Goal: Information Seeking & Learning: Find specific fact

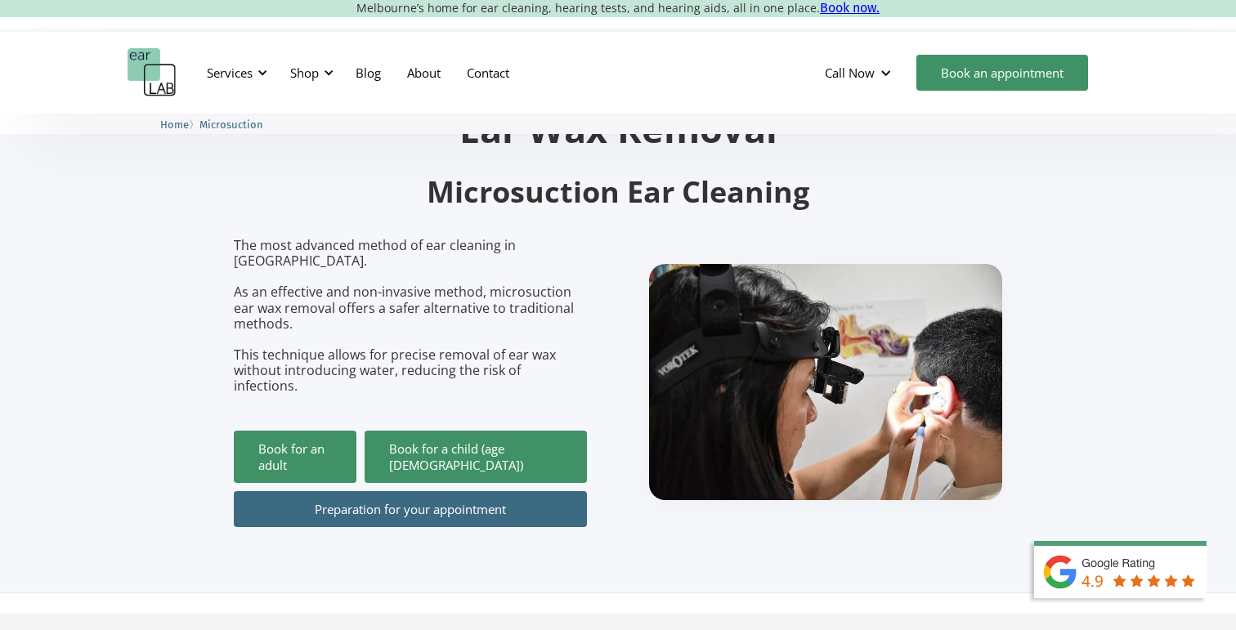
scroll to position [88, 0]
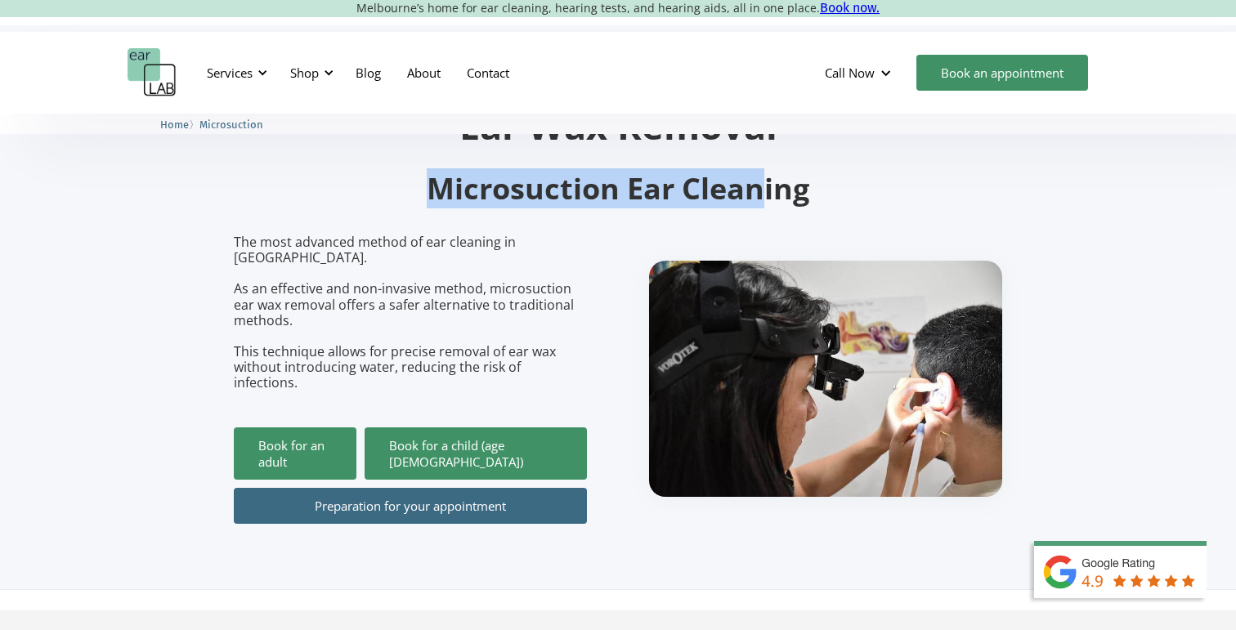
drag, startPoint x: 432, startPoint y: 192, endPoint x: 766, endPoint y: 191, distance: 333.4
click at [773, 190] on h2 "Microsuction Ear Cleaning" at bounding box center [618, 189] width 768 height 38
drag, startPoint x: 686, startPoint y: 193, endPoint x: 465, endPoint y: 199, distance: 221.5
click at [502, 197] on h2 "Microsuction Ear Cleaning" at bounding box center [618, 189] width 768 height 38
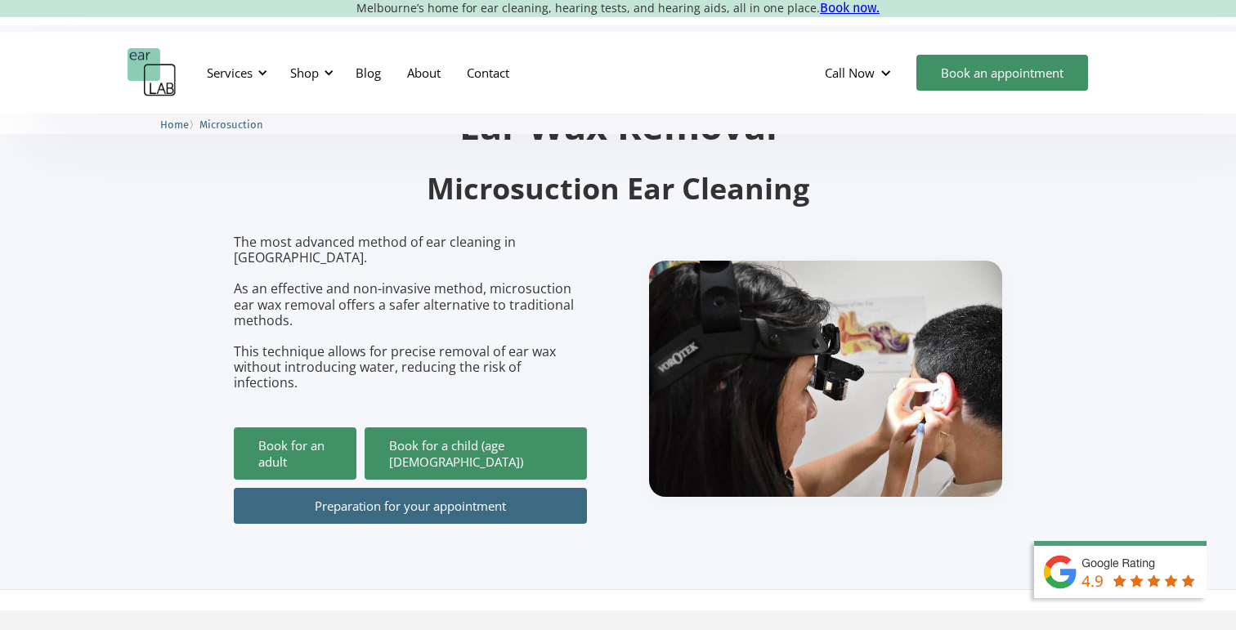
click at [462, 199] on h2 "Microsuction Ear Cleaning" at bounding box center [618, 189] width 768 height 38
drag, startPoint x: 430, startPoint y: 194, endPoint x: 531, endPoint y: 203, distance: 101.8
click at [531, 203] on h2 "Microsuction Ear Cleaning" at bounding box center [618, 189] width 768 height 38
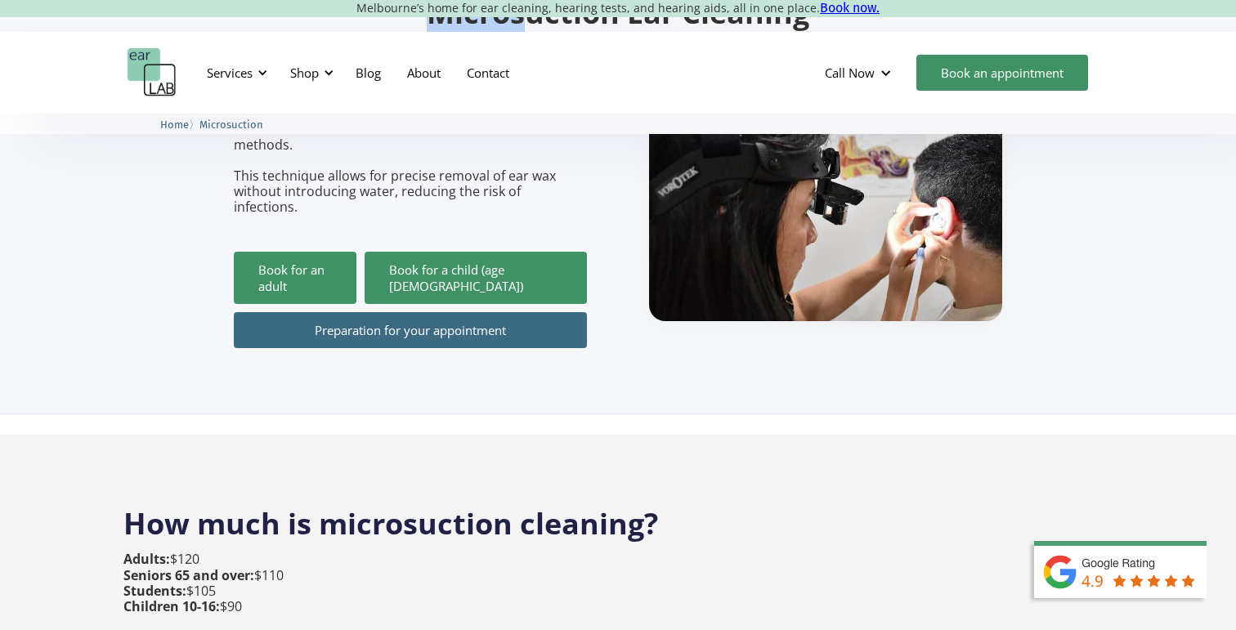
scroll to position [265, 0]
drag, startPoint x: 183, startPoint y: 514, endPoint x: 217, endPoint y: 516, distance: 34.4
drag, startPoint x: 220, startPoint y: 525, endPoint x: 103, endPoint y: 524, distance: 116.9
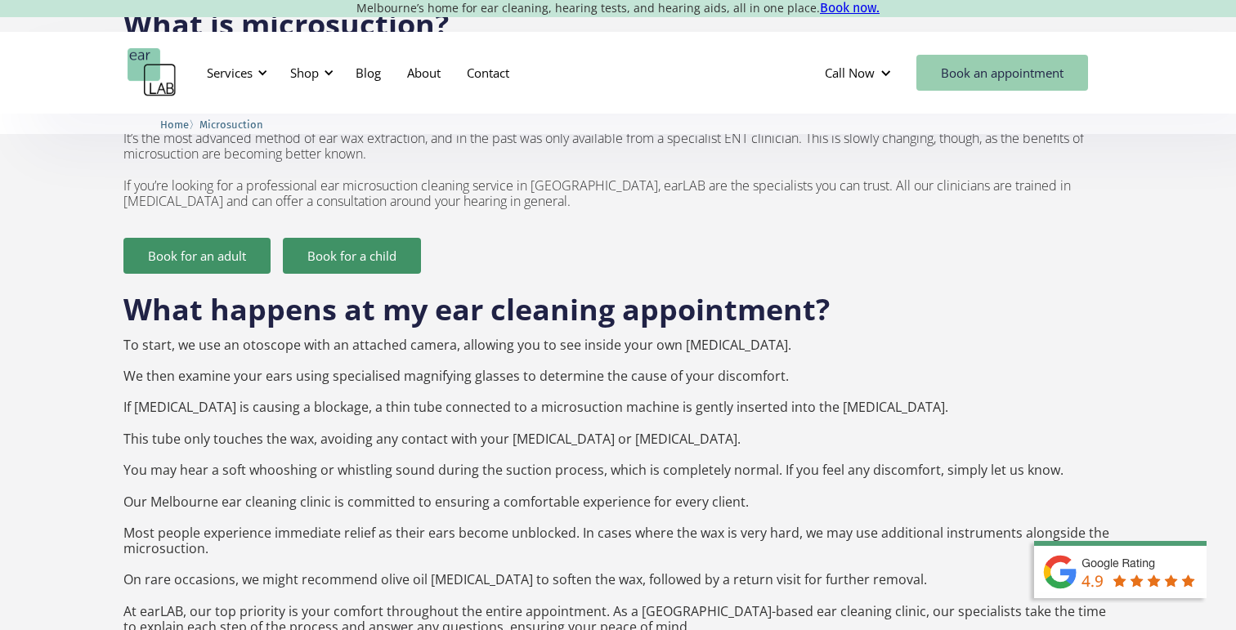
scroll to position [1391, 0]
